Goal: Find specific page/section: Find specific page/section

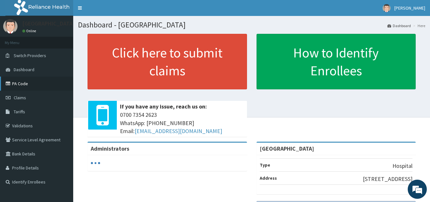
click at [25, 84] on link "PA Code" at bounding box center [36, 83] width 73 height 14
click at [20, 80] on link "PA Code" at bounding box center [36, 83] width 73 height 14
click at [25, 128] on link "Validations" at bounding box center [36, 126] width 73 height 14
